Goal: Task Accomplishment & Management: Manage account settings

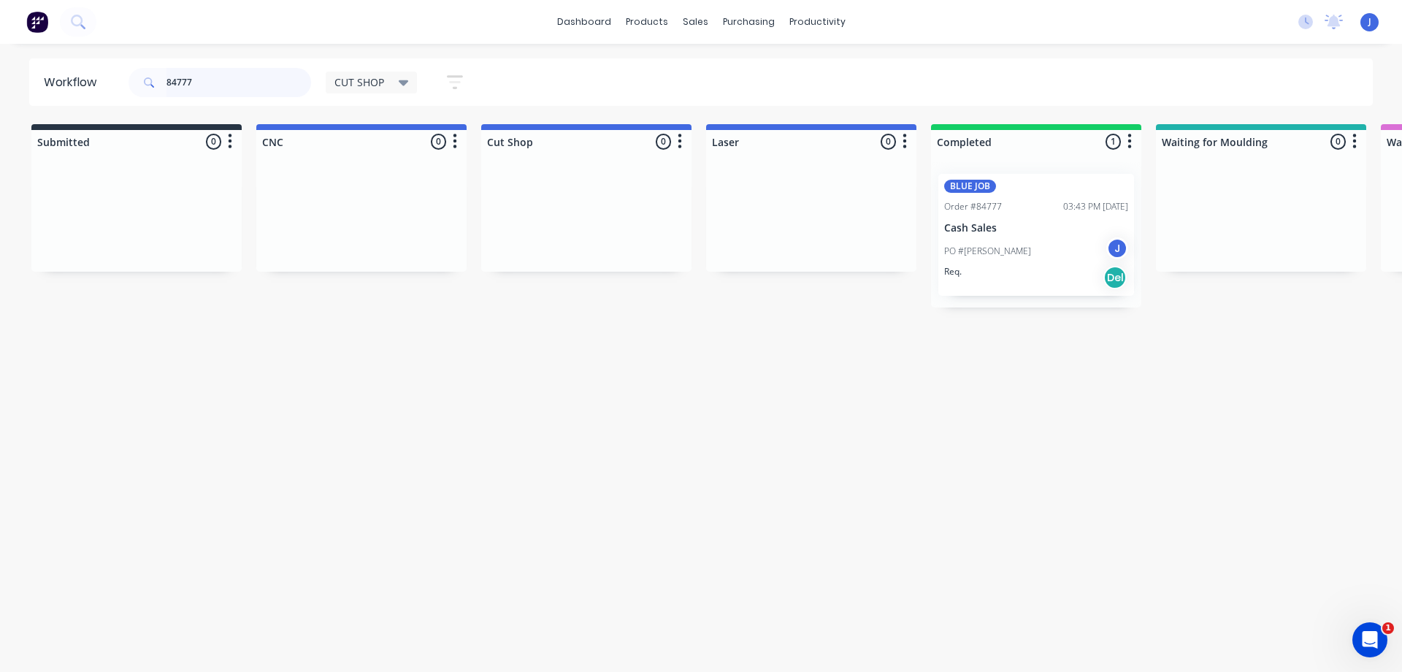
drag, startPoint x: 225, startPoint y: 75, endPoint x: 157, endPoint y: 117, distance: 79.7
click at [152, 80] on div "84777" at bounding box center [220, 82] width 183 height 29
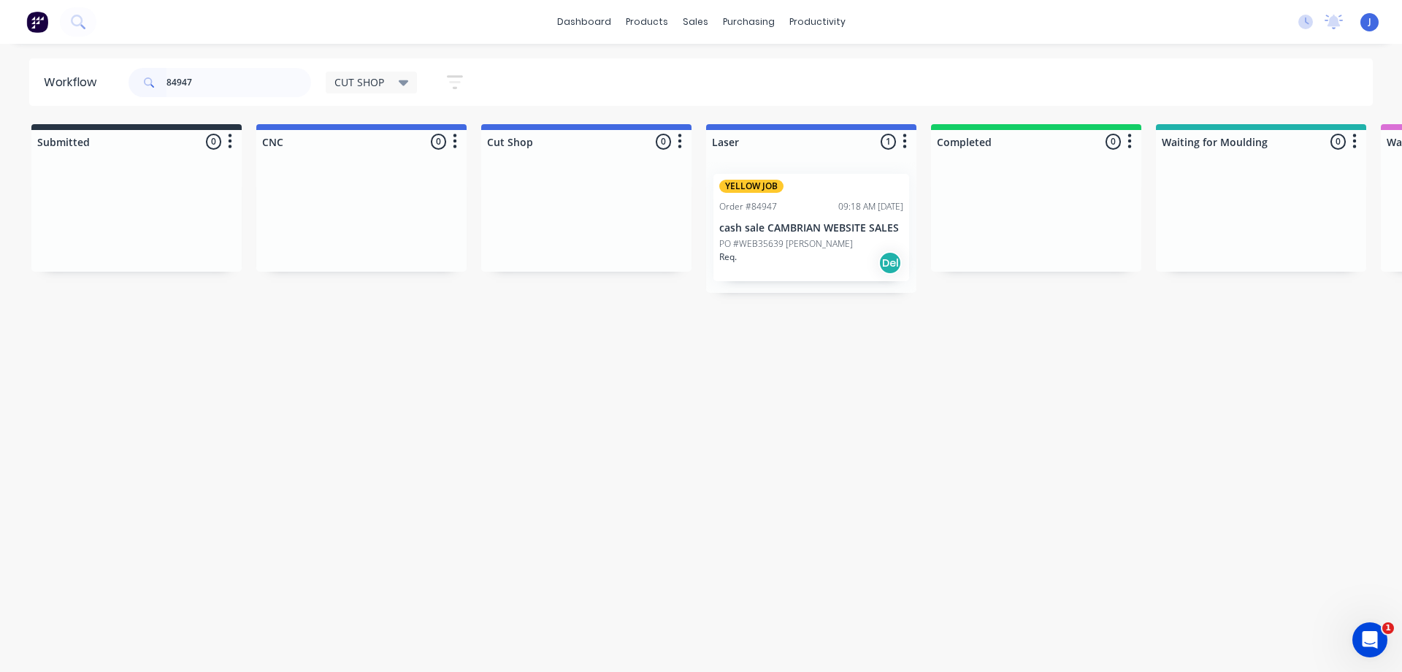
click at [807, 252] on div "Req. Del" at bounding box center [811, 262] width 184 height 25
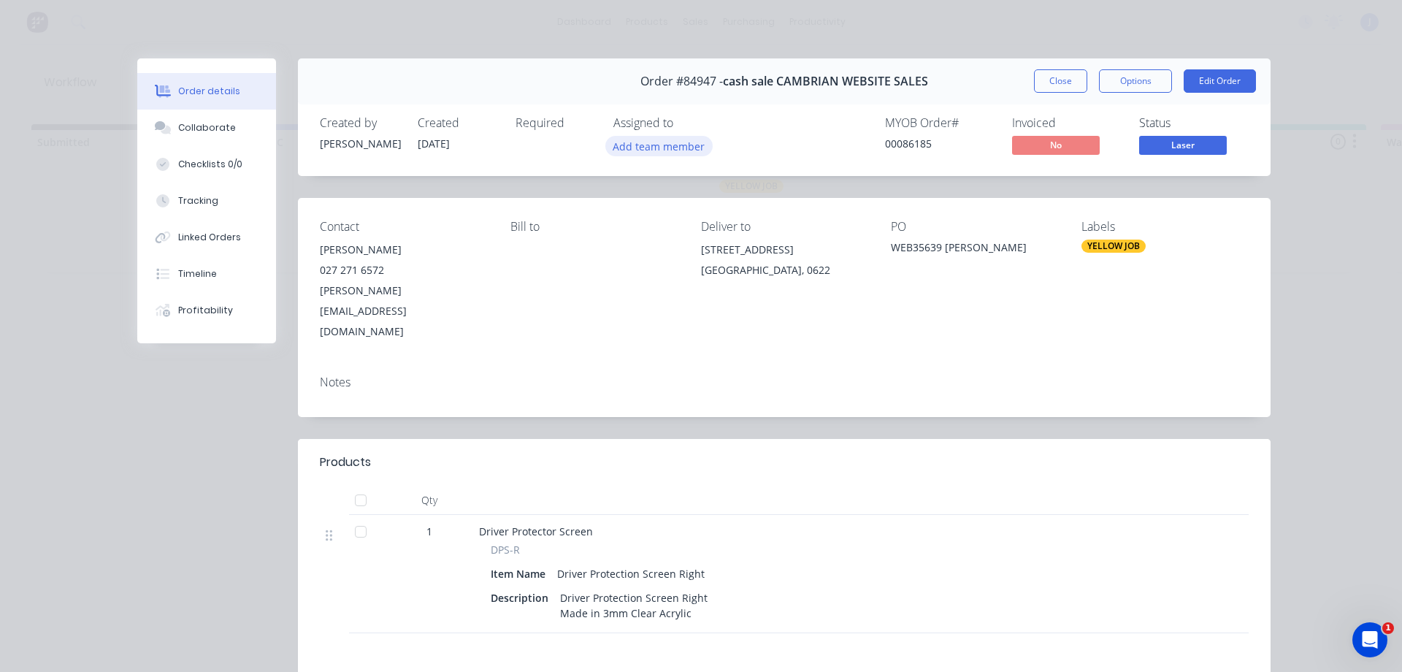
click at [652, 152] on button "Add team member" at bounding box center [658, 146] width 107 height 20
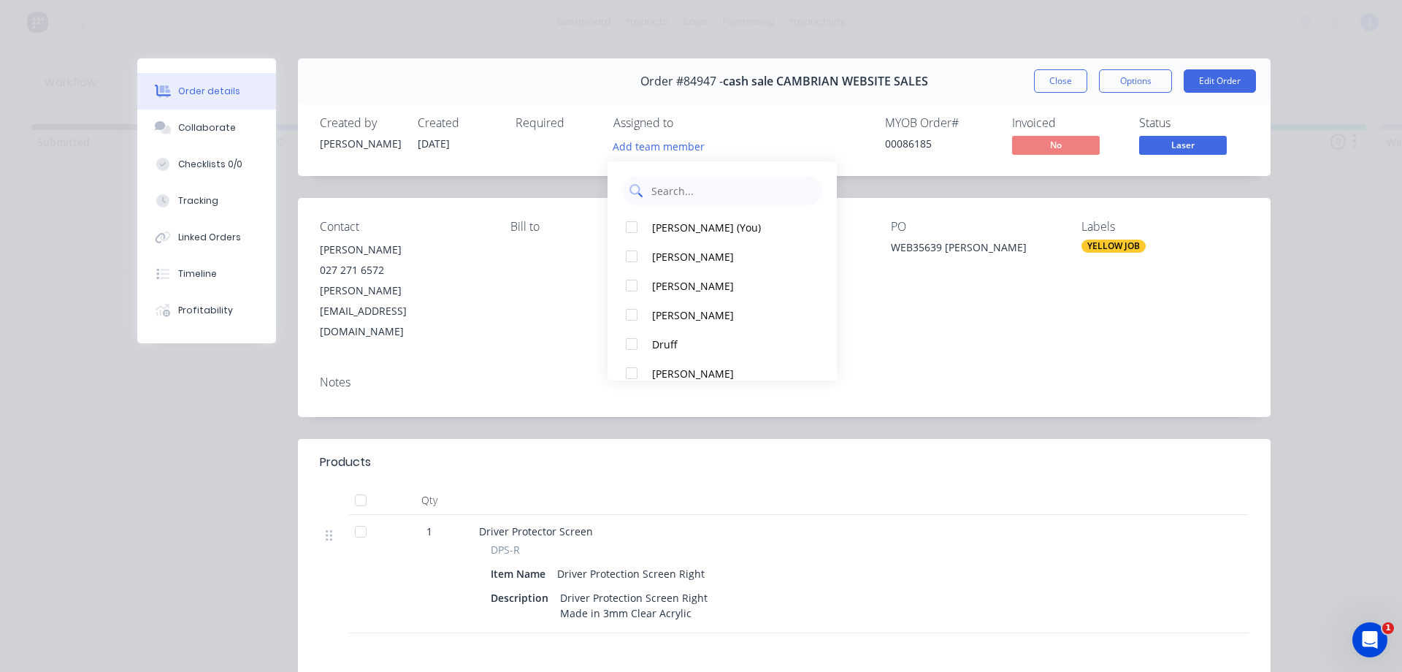
drag, startPoint x: 707, startPoint y: 223, endPoint x: 747, endPoint y: 200, distance: 46.1
click at [708, 223] on div "[PERSON_NAME] (You)" at bounding box center [729, 227] width 154 height 15
click at [1057, 90] on button "Close" at bounding box center [1060, 80] width 53 height 23
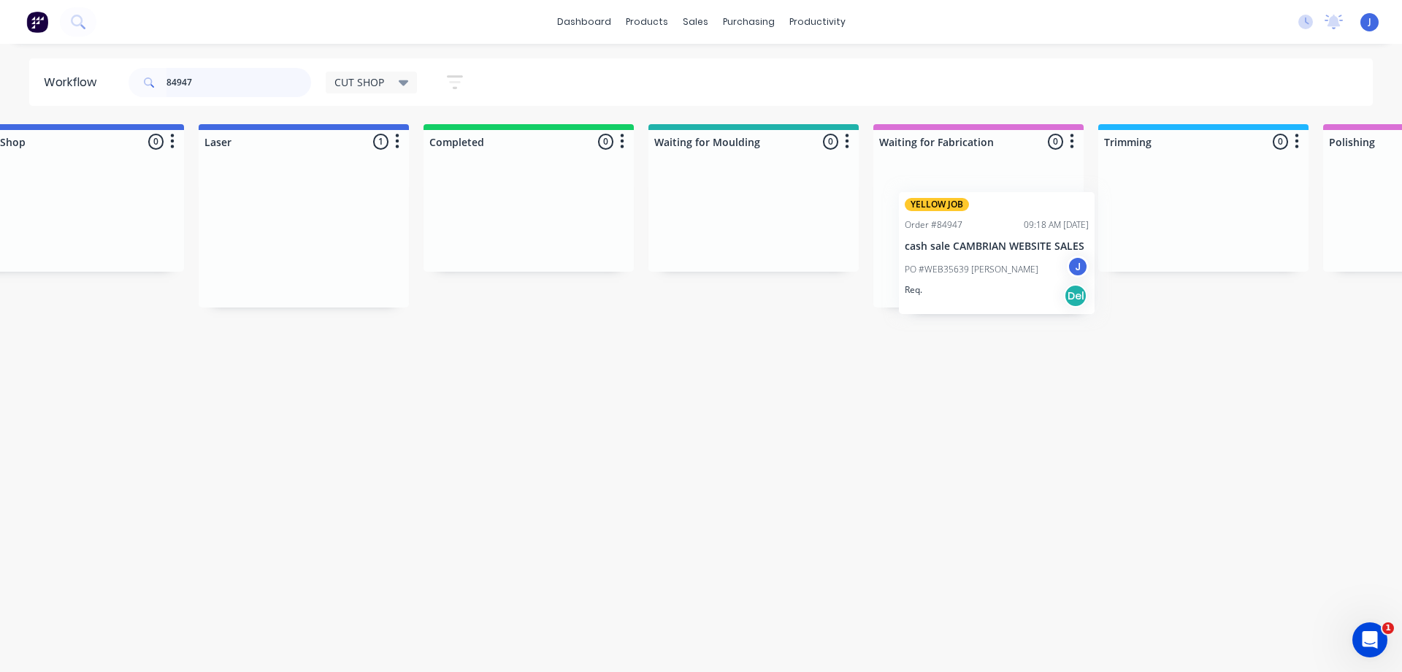
scroll to position [0, 509]
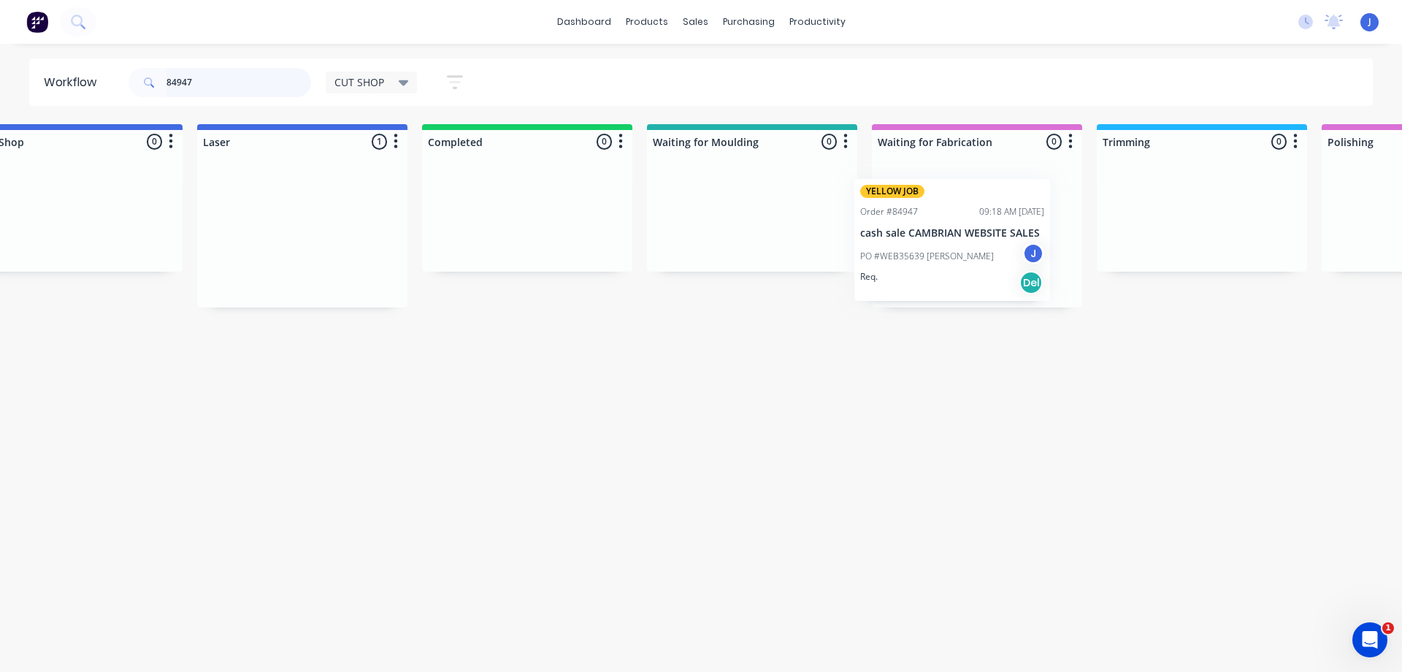
drag, startPoint x: 807, startPoint y: 242, endPoint x: 965, endPoint y: 248, distance: 157.8
drag, startPoint x: 217, startPoint y: 89, endPoint x: 176, endPoint y: 88, distance: 40.9
click at [176, 88] on input "84947" at bounding box center [238, 82] width 145 height 29
type input "84963"
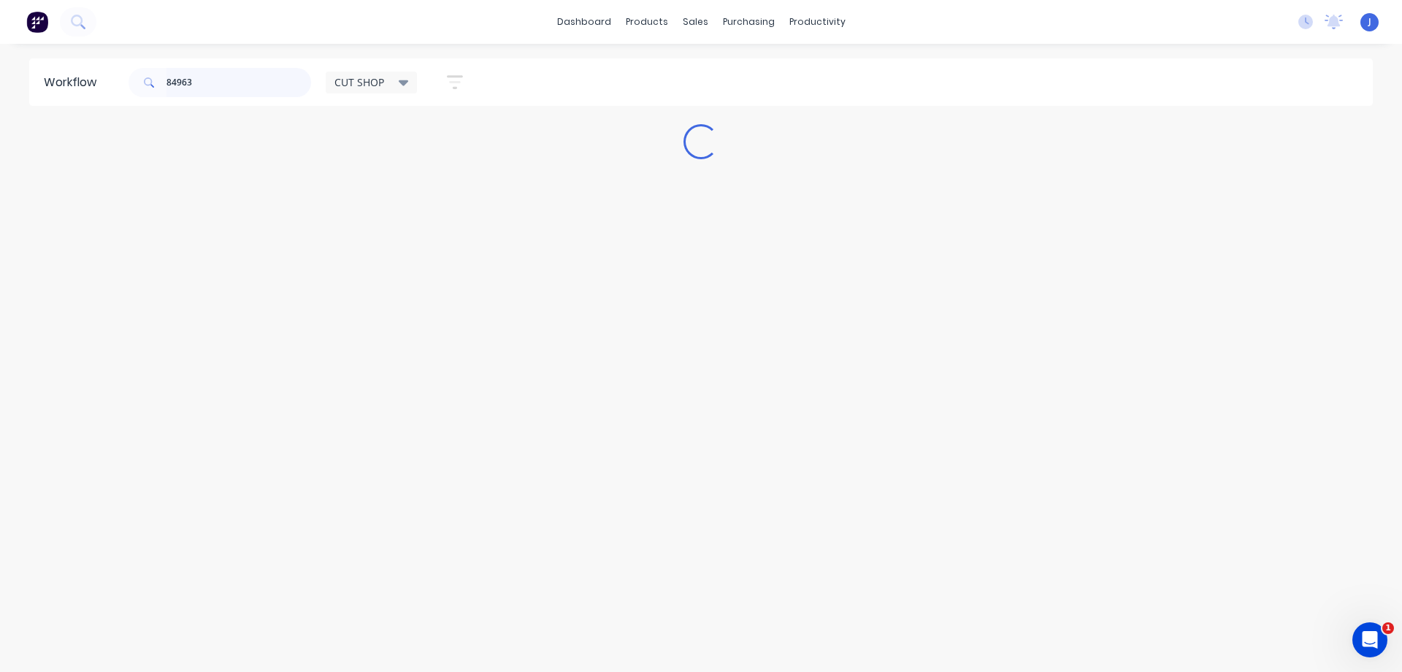
scroll to position [0, 0]
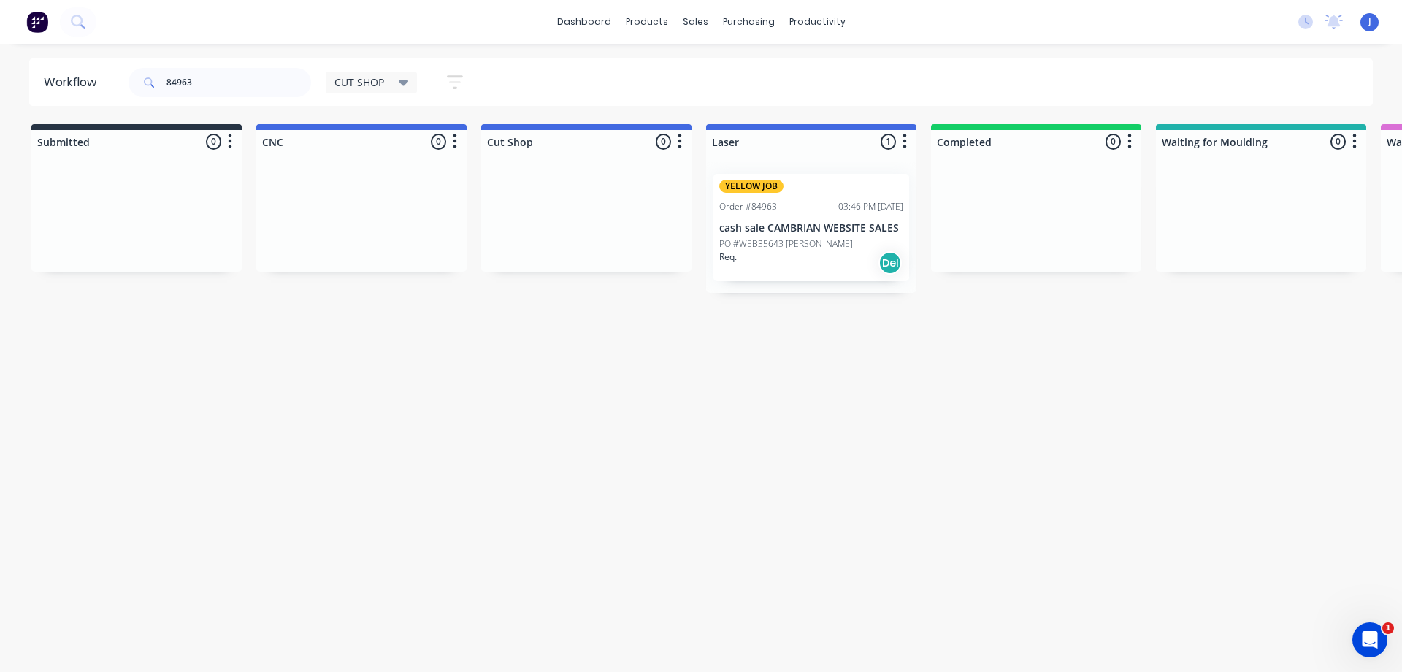
click at [807, 217] on div "YELLOW JOB Order #84963 03:46 PM [DATE] cash sale CAMBRIAN WEBSITE SALES PO #WE…" at bounding box center [811, 227] width 196 height 107
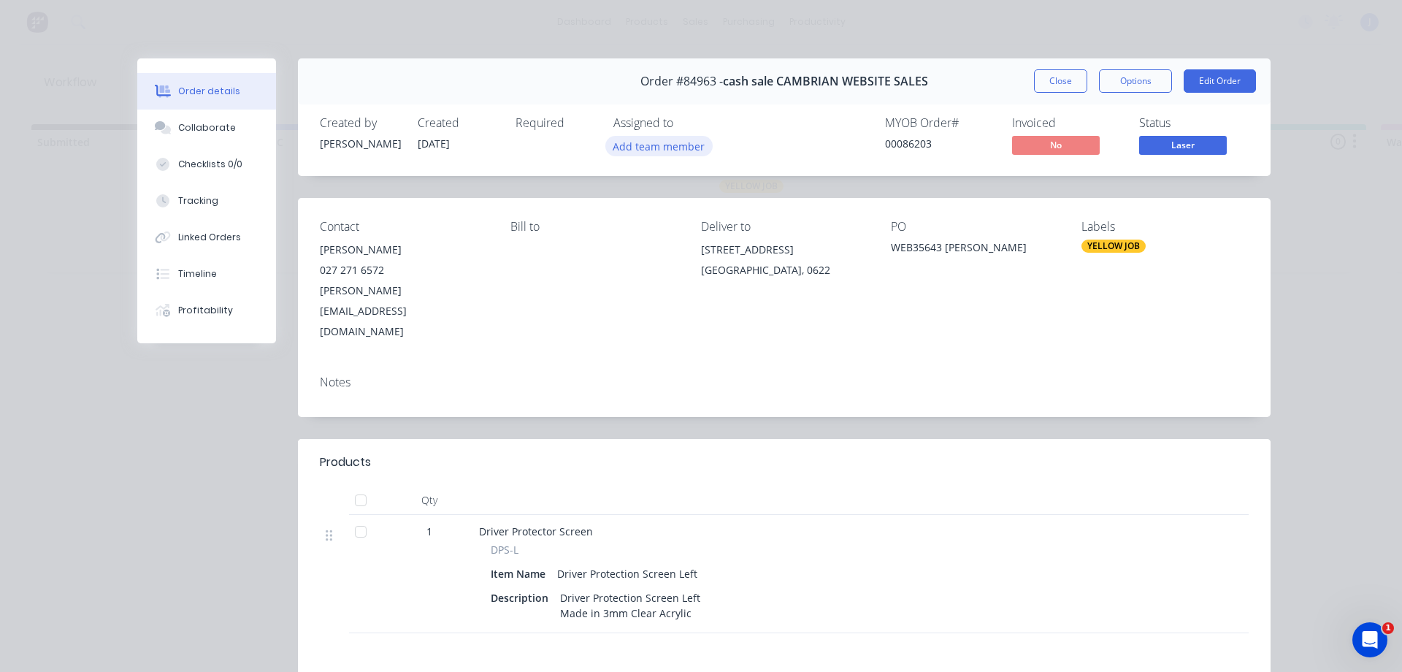
click at [675, 154] on button "Add team member" at bounding box center [658, 146] width 107 height 20
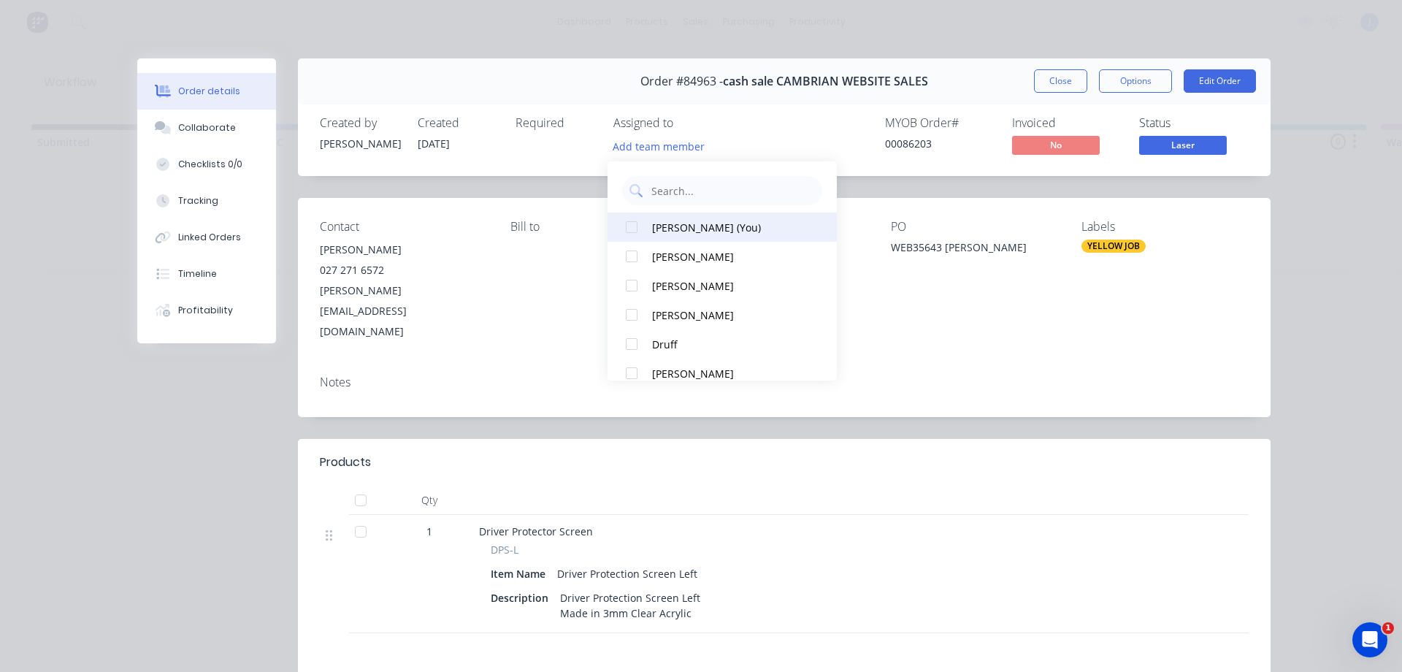
click at [700, 224] on div "[PERSON_NAME] (You)" at bounding box center [729, 227] width 154 height 15
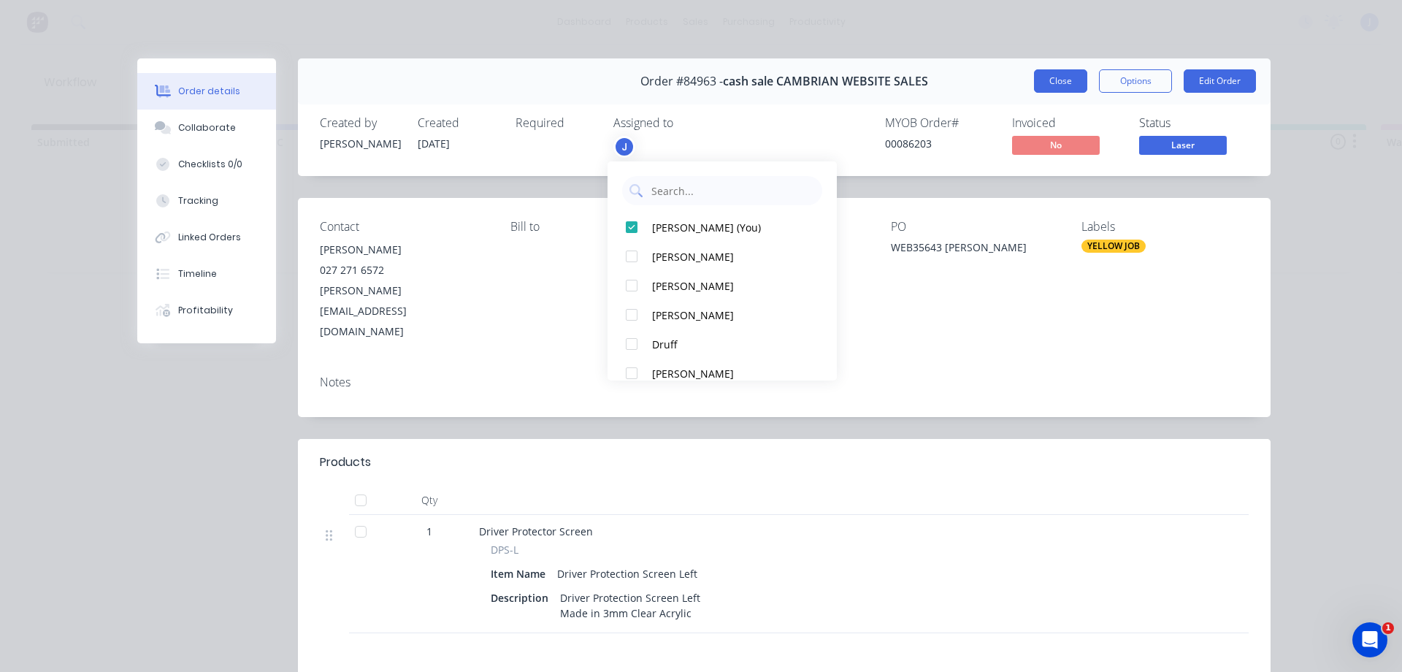
click at [1062, 81] on button "Close" at bounding box center [1060, 80] width 53 height 23
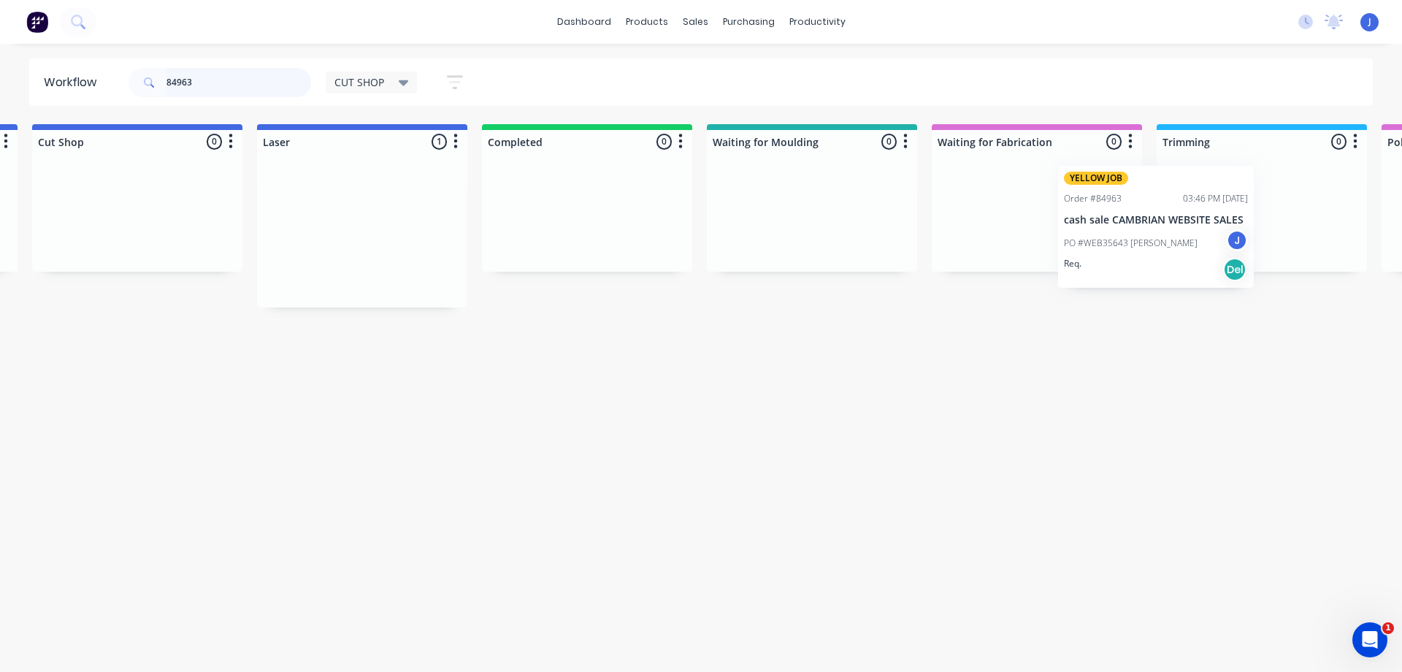
scroll to position [0, 453]
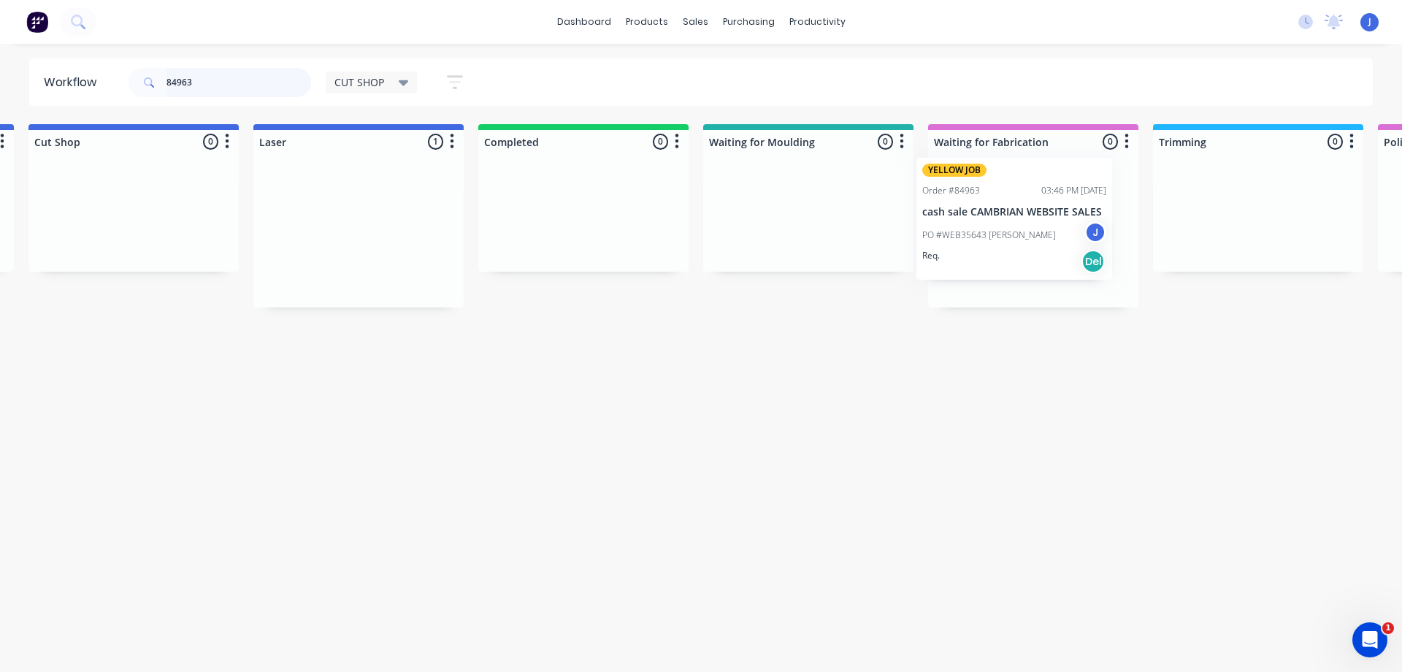
drag, startPoint x: 872, startPoint y: 249, endPoint x: 992, endPoint y: 226, distance: 122.0
